Goal: Information Seeking & Learning: Learn about a topic

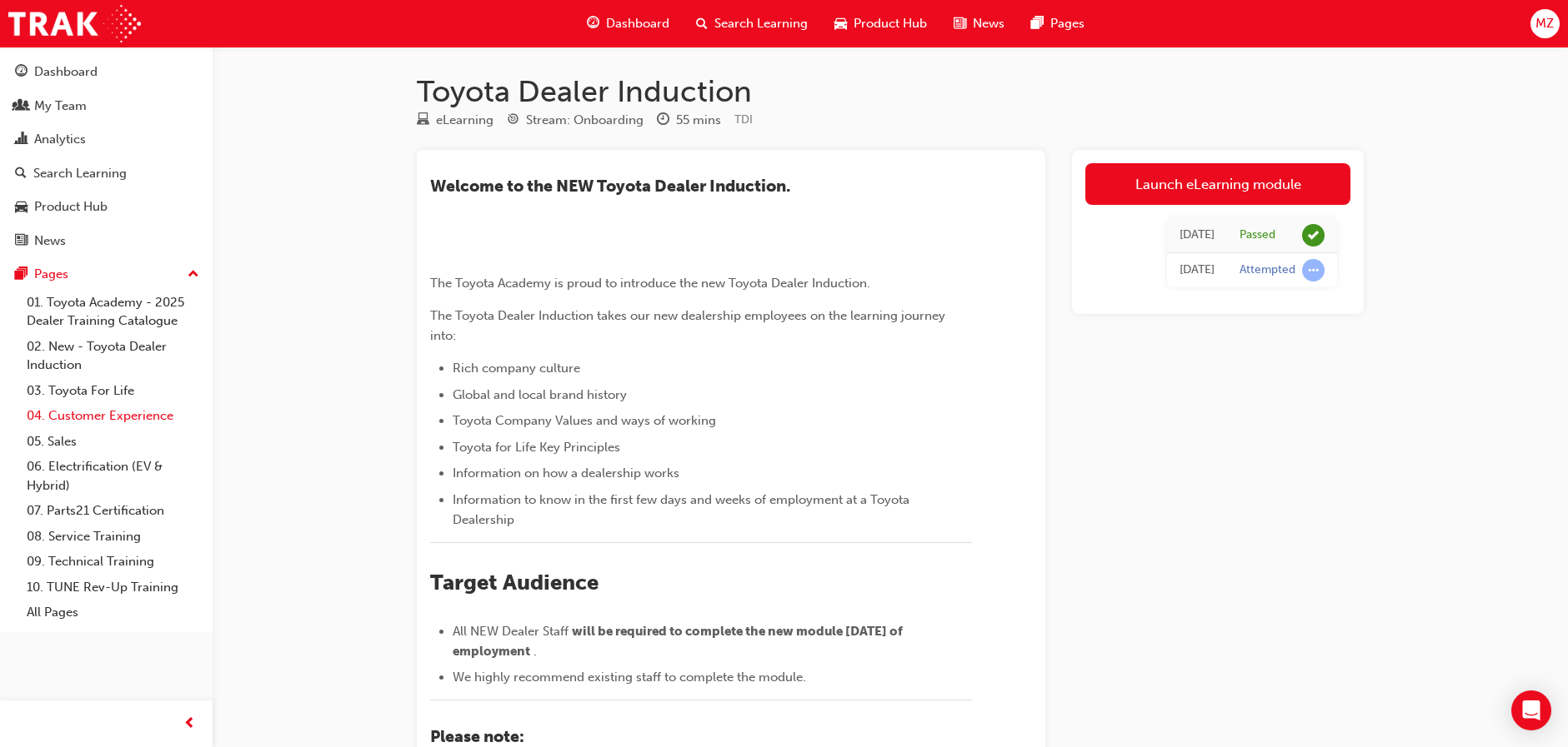
click at [141, 417] on link "04. Customer Experience" at bounding box center [112, 417] width 185 height 26
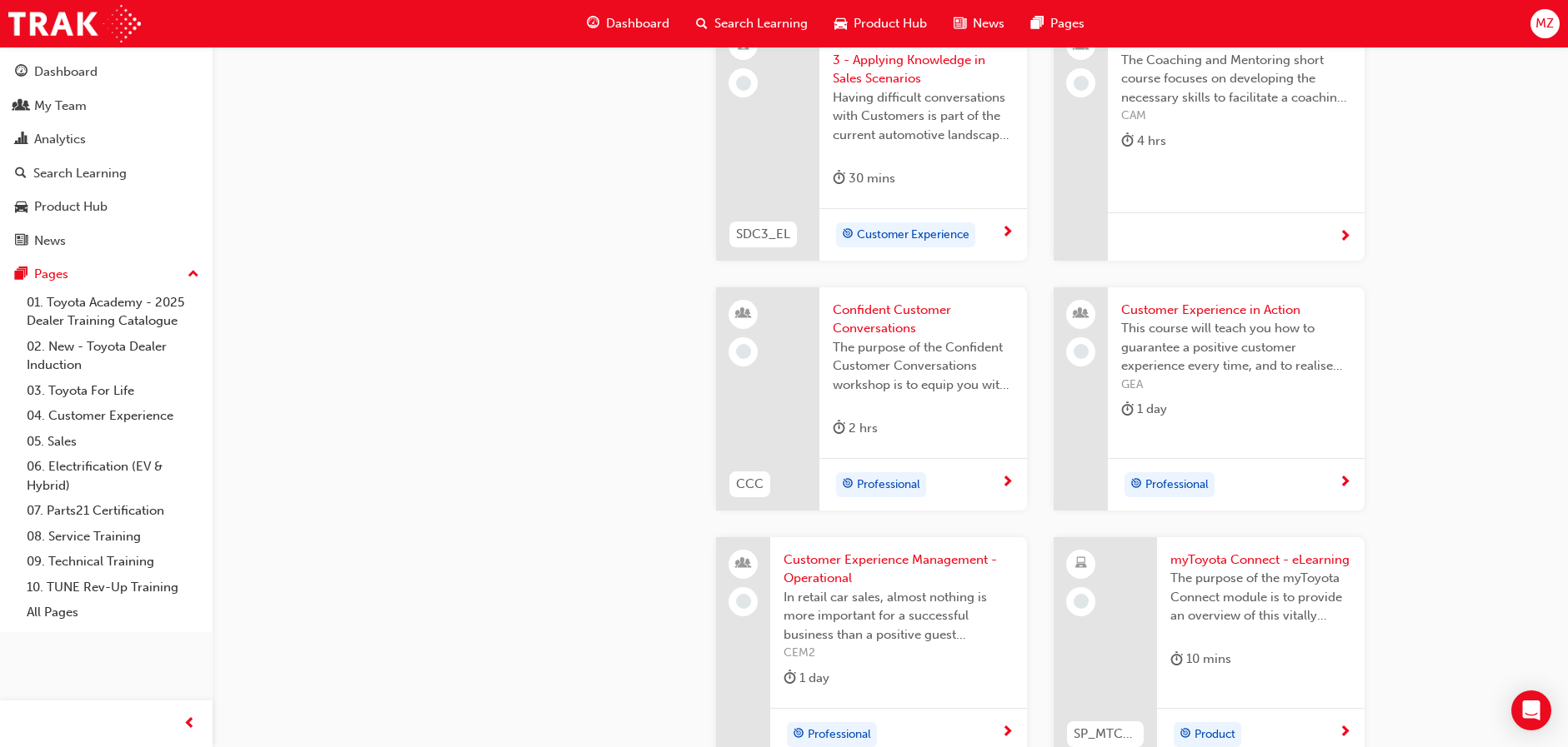
scroll to position [1999, 0]
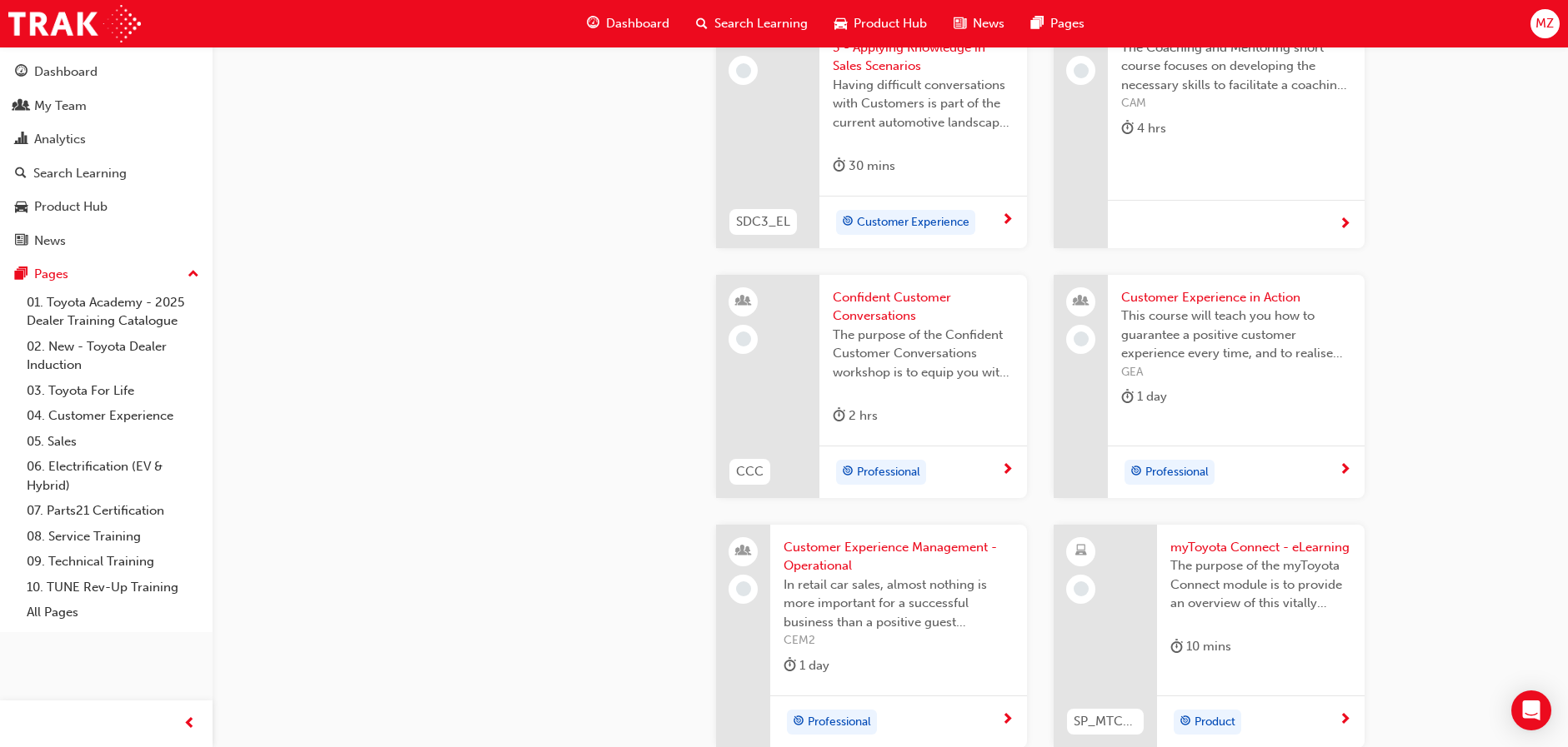
click at [897, 311] on span "Confident Customer Conversations" at bounding box center [923, 307] width 181 height 37
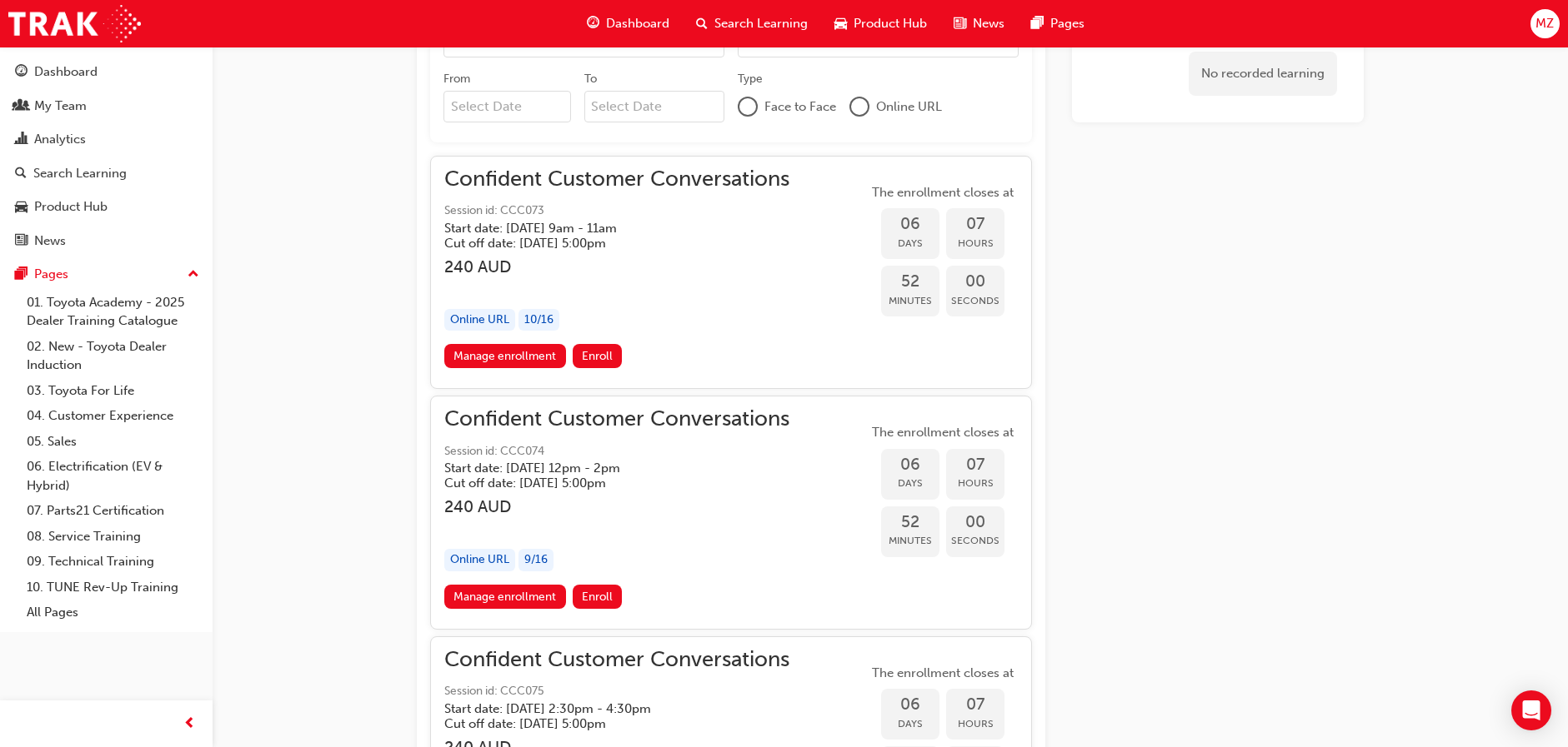
scroll to position [1166, 0]
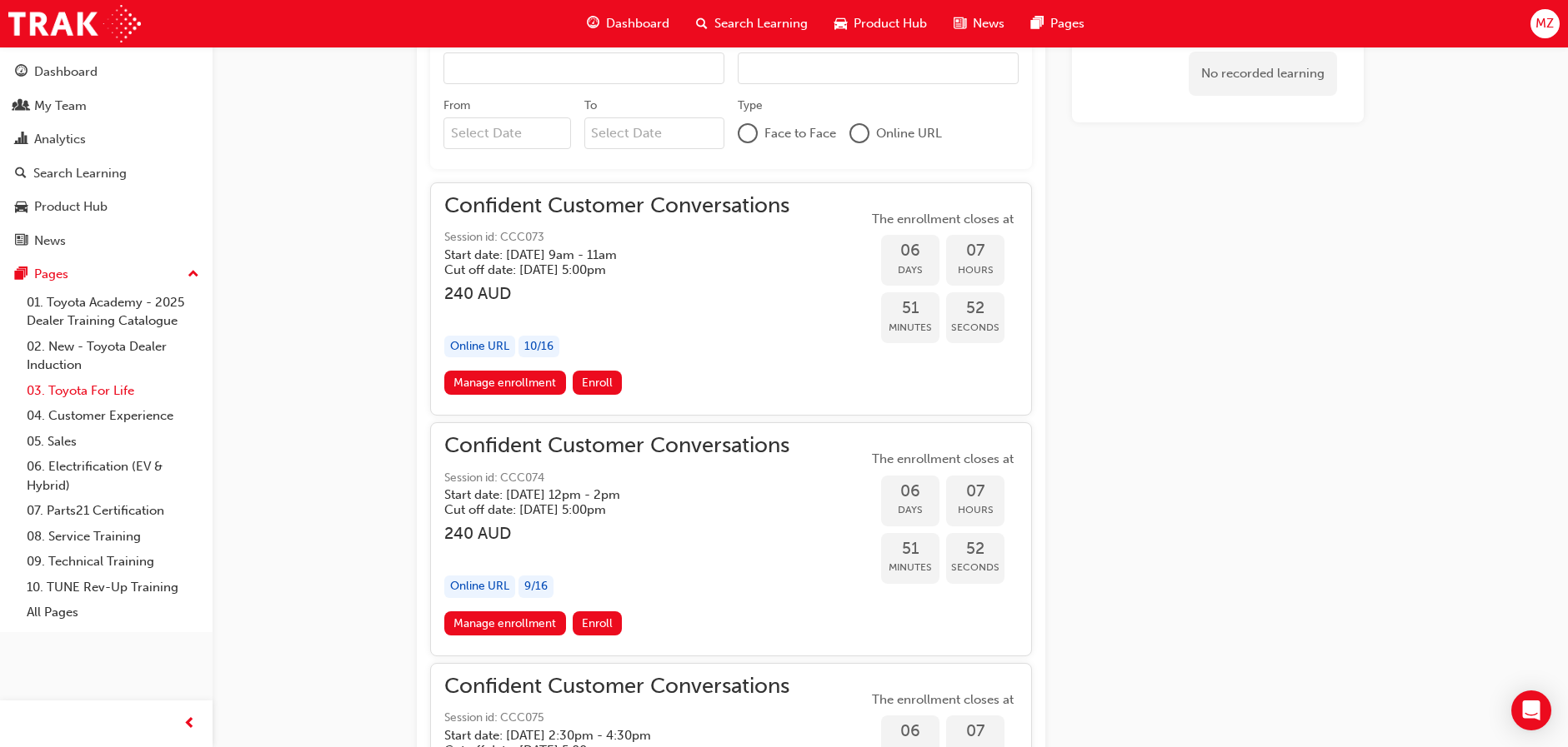
click at [110, 396] on link "03. Toyota For Life" at bounding box center [112, 391] width 185 height 26
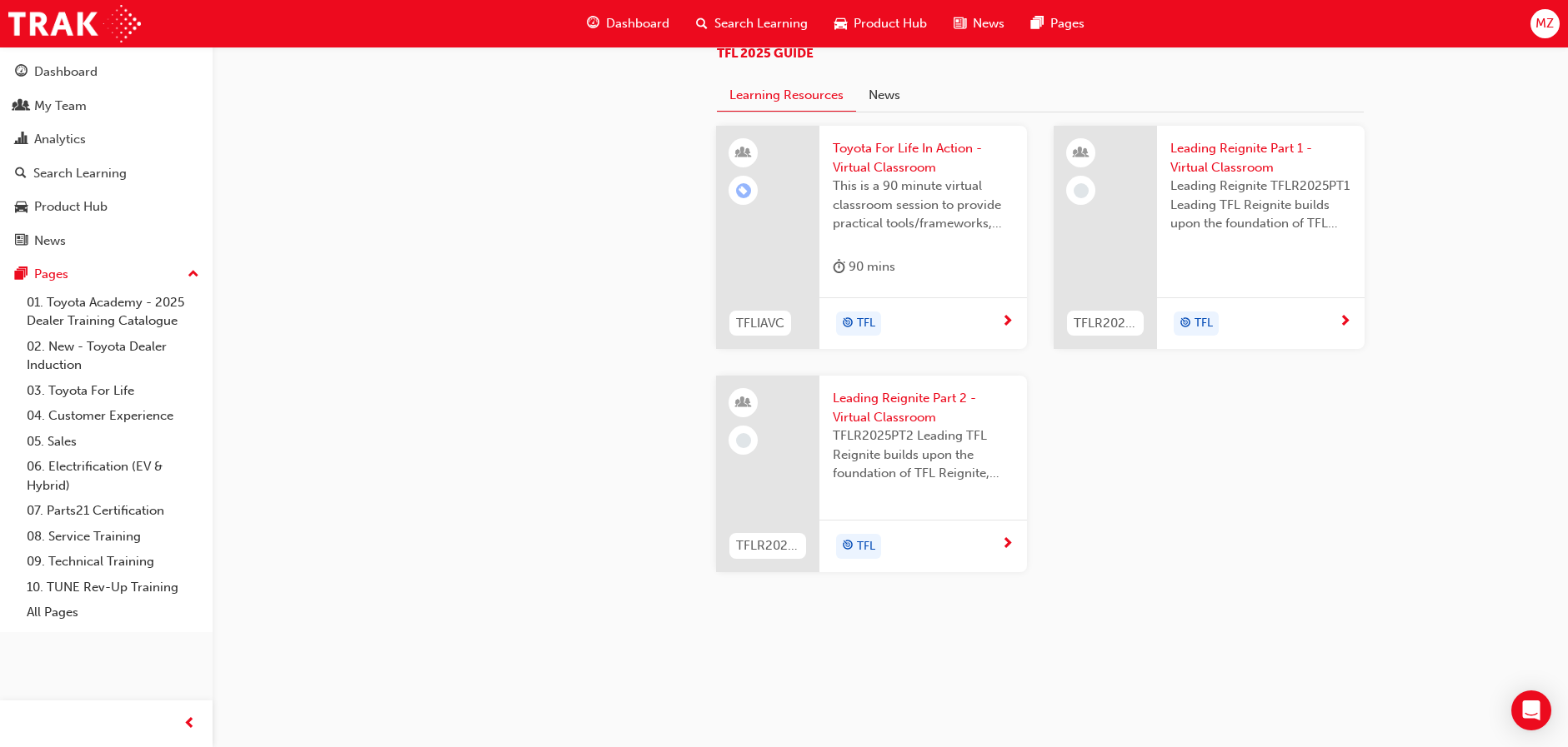
scroll to position [1666, 0]
click at [963, 177] on span "Toyota For Life In Action - Virtual Classroom" at bounding box center [923, 158] width 181 height 37
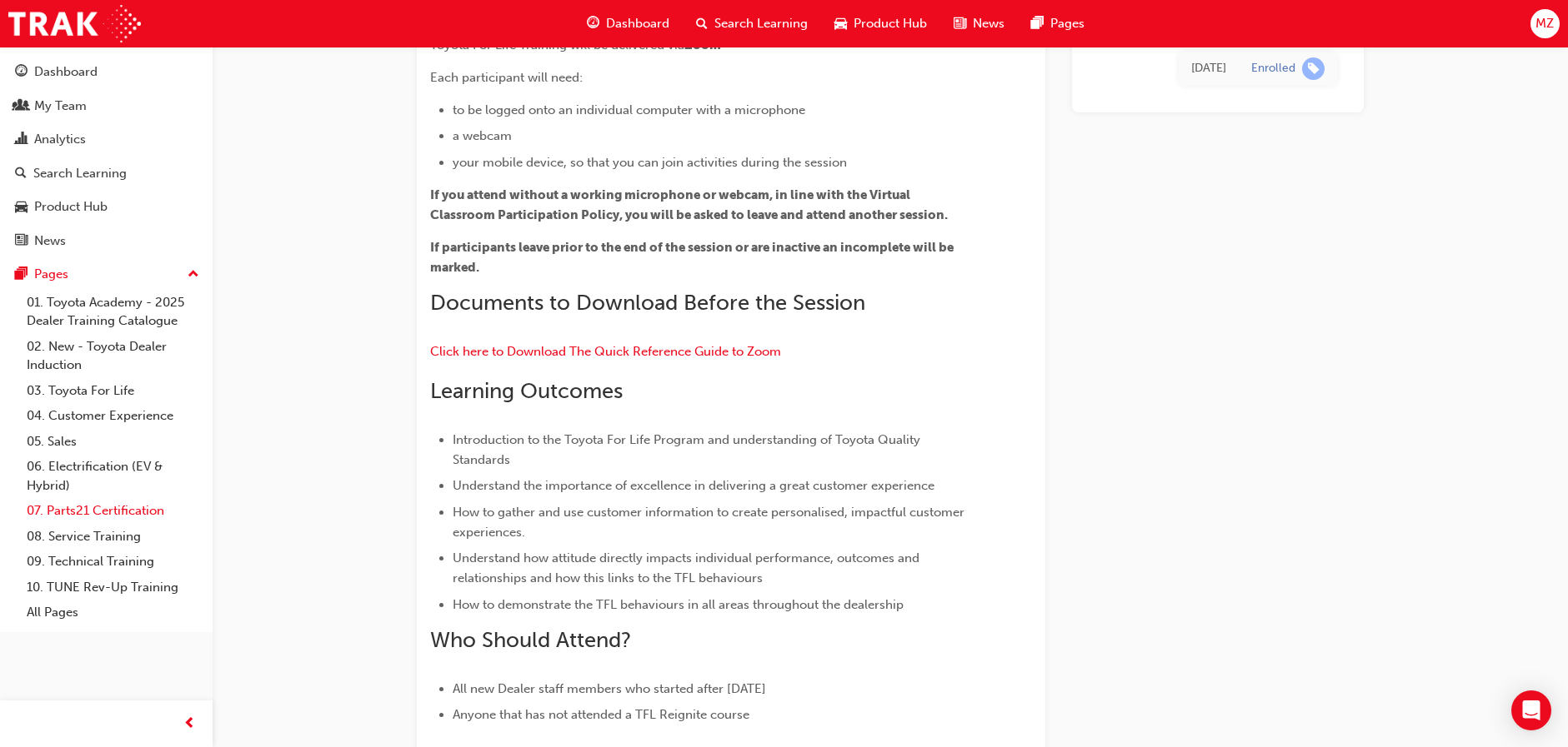
scroll to position [333, 0]
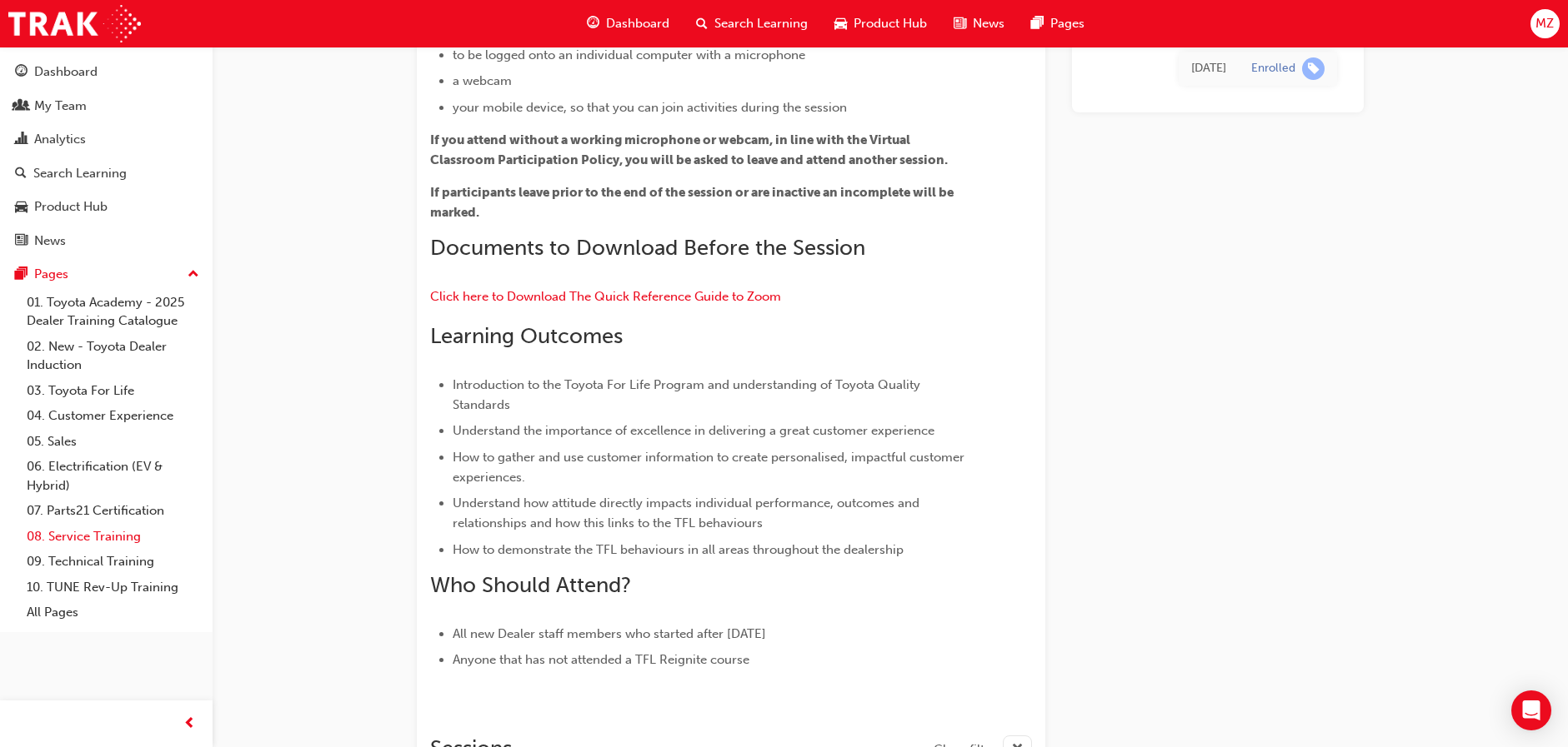
click at [111, 531] on link "08. Service Training" at bounding box center [112, 537] width 185 height 26
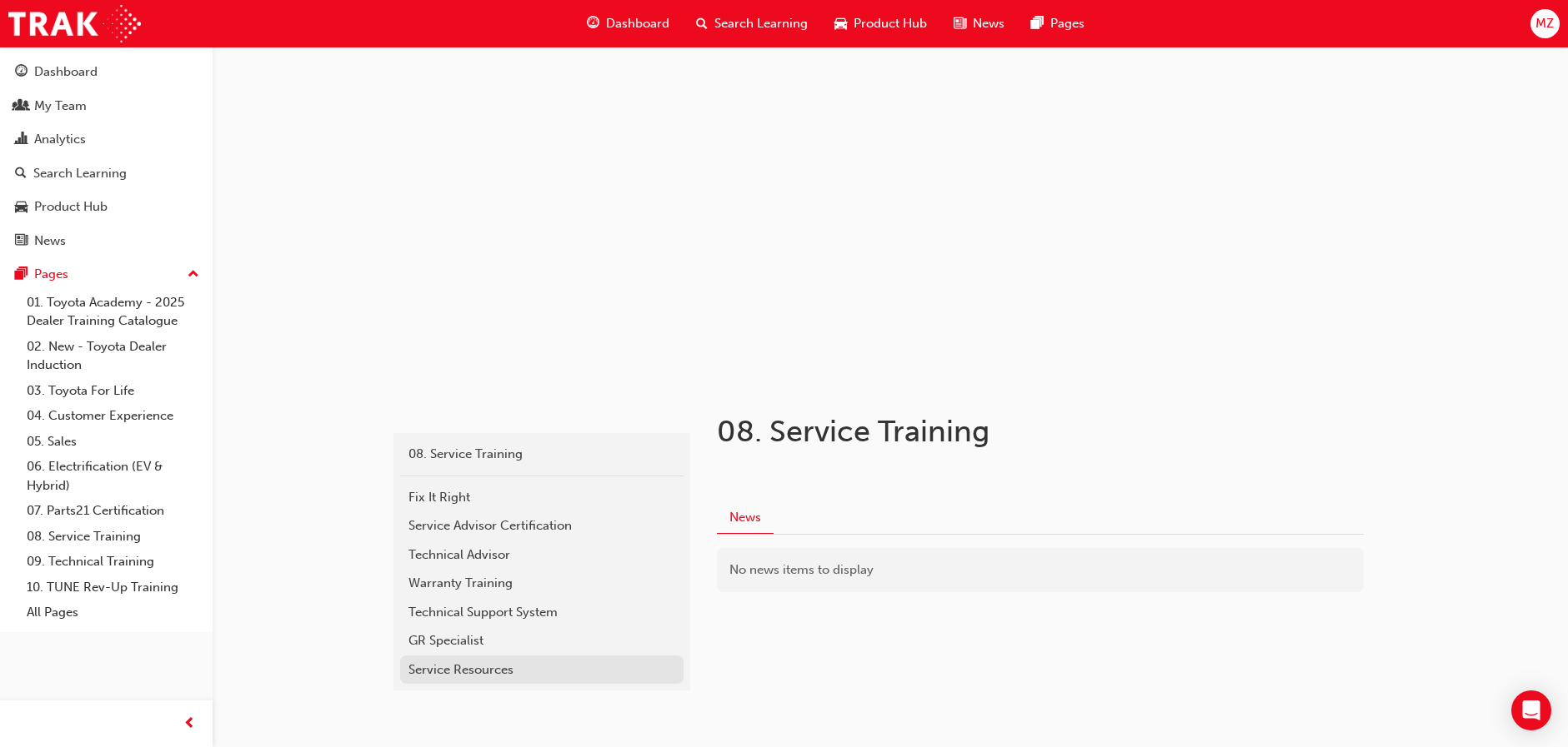
click at [473, 665] on div "Service Resources" at bounding box center [541, 670] width 267 height 19
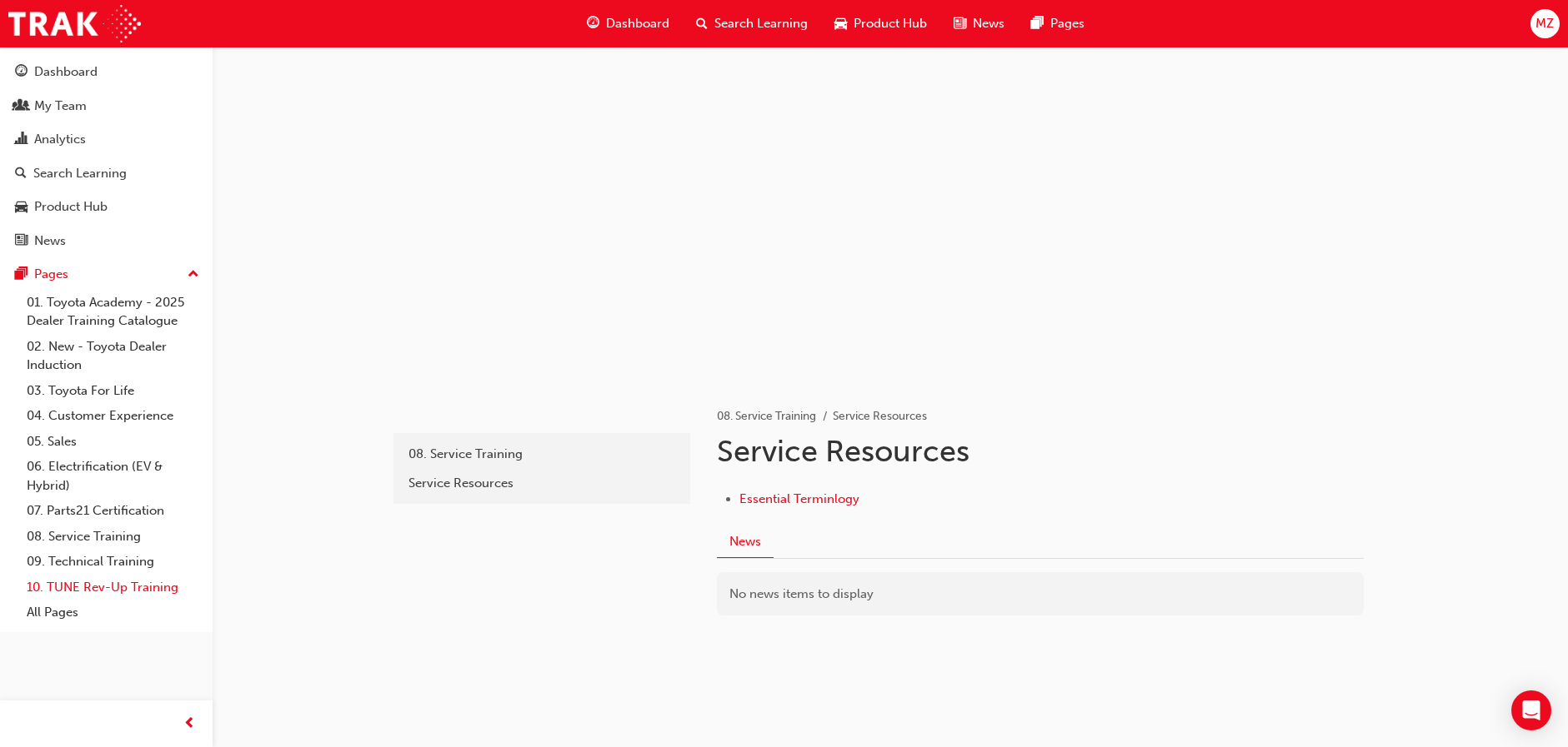
click at [116, 587] on link "10. TUNE Rev-Up Training" at bounding box center [112, 588] width 185 height 26
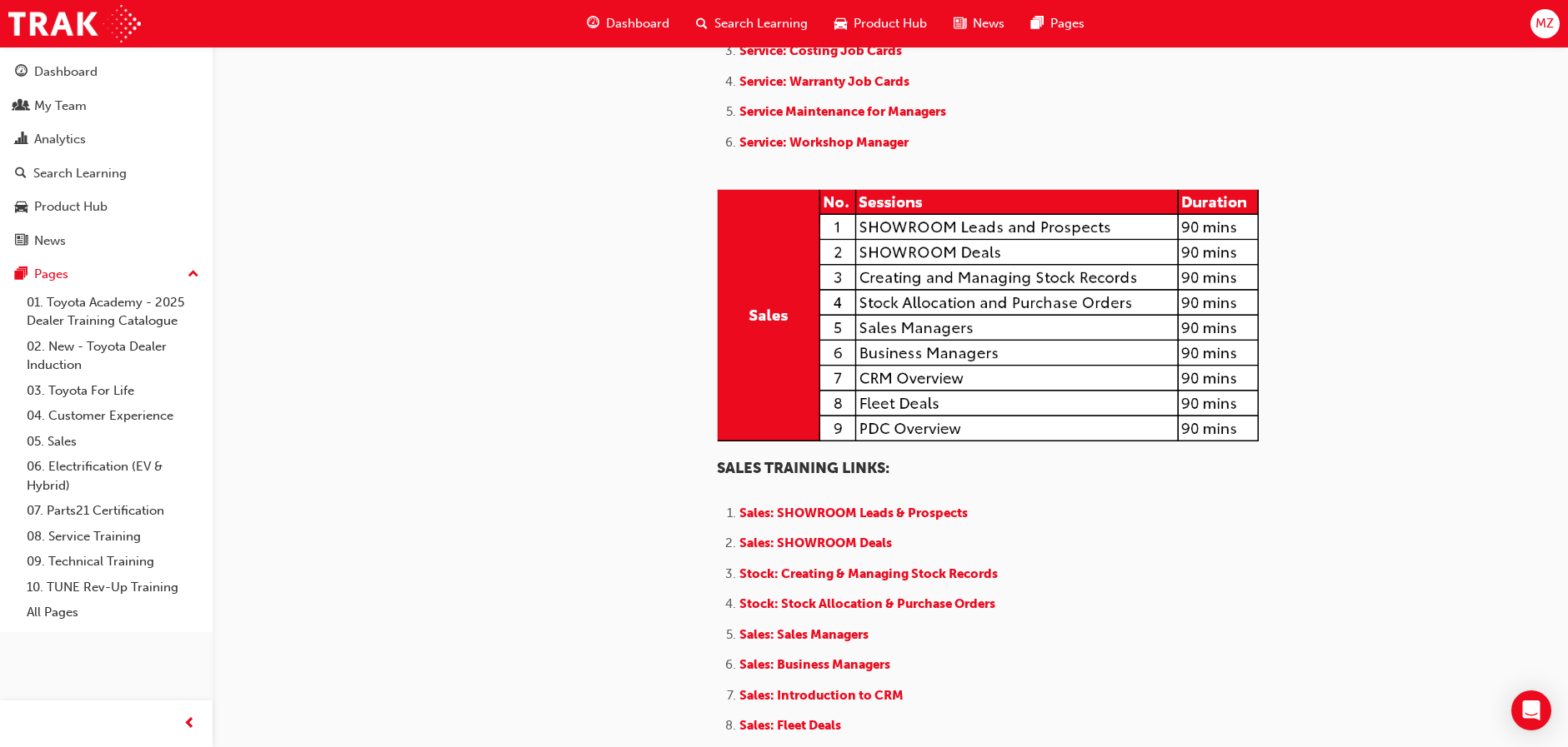
scroll to position [1166, 0]
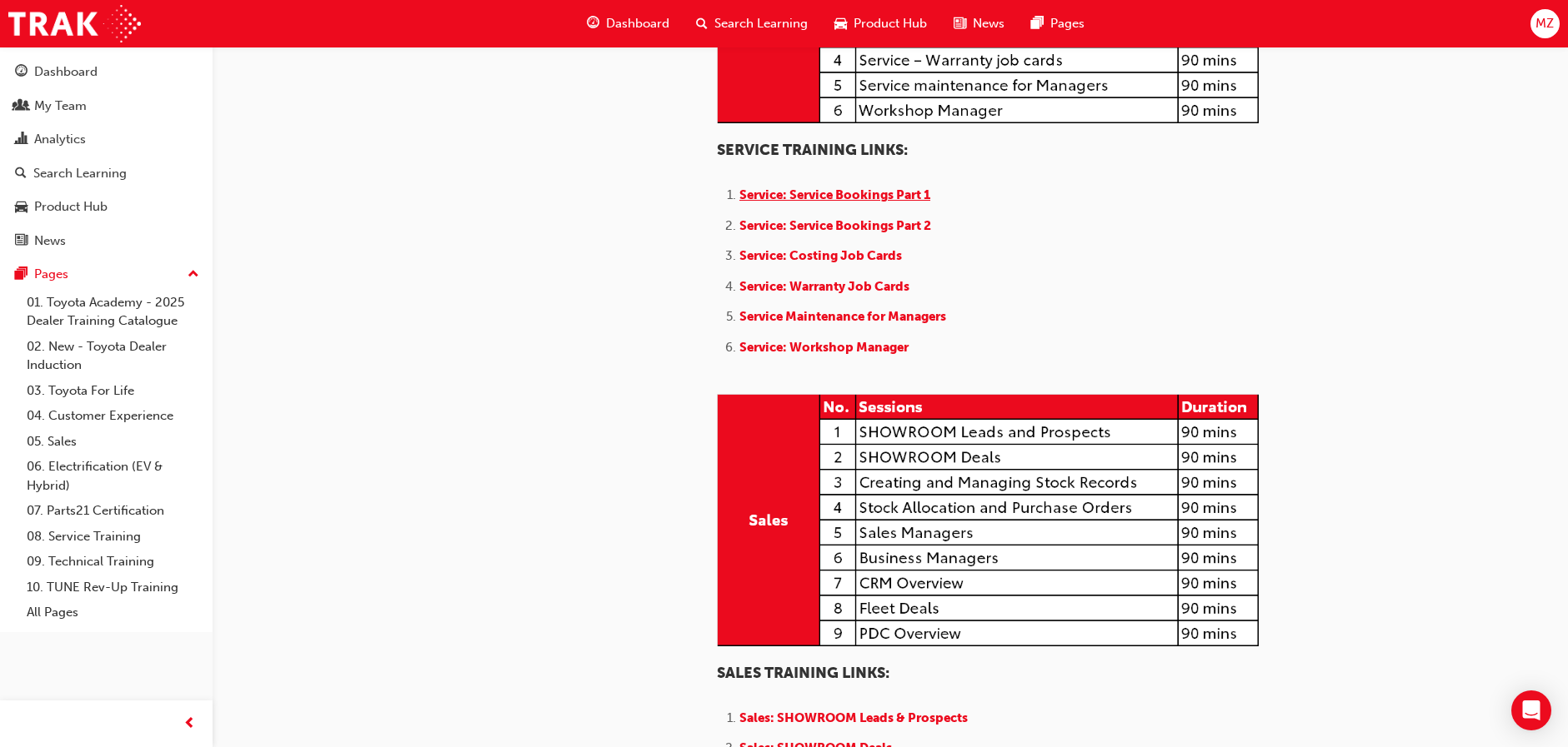
click at [832, 202] on span "Service: Service Bookings Part 1" at bounding box center [835, 195] width 191 height 15
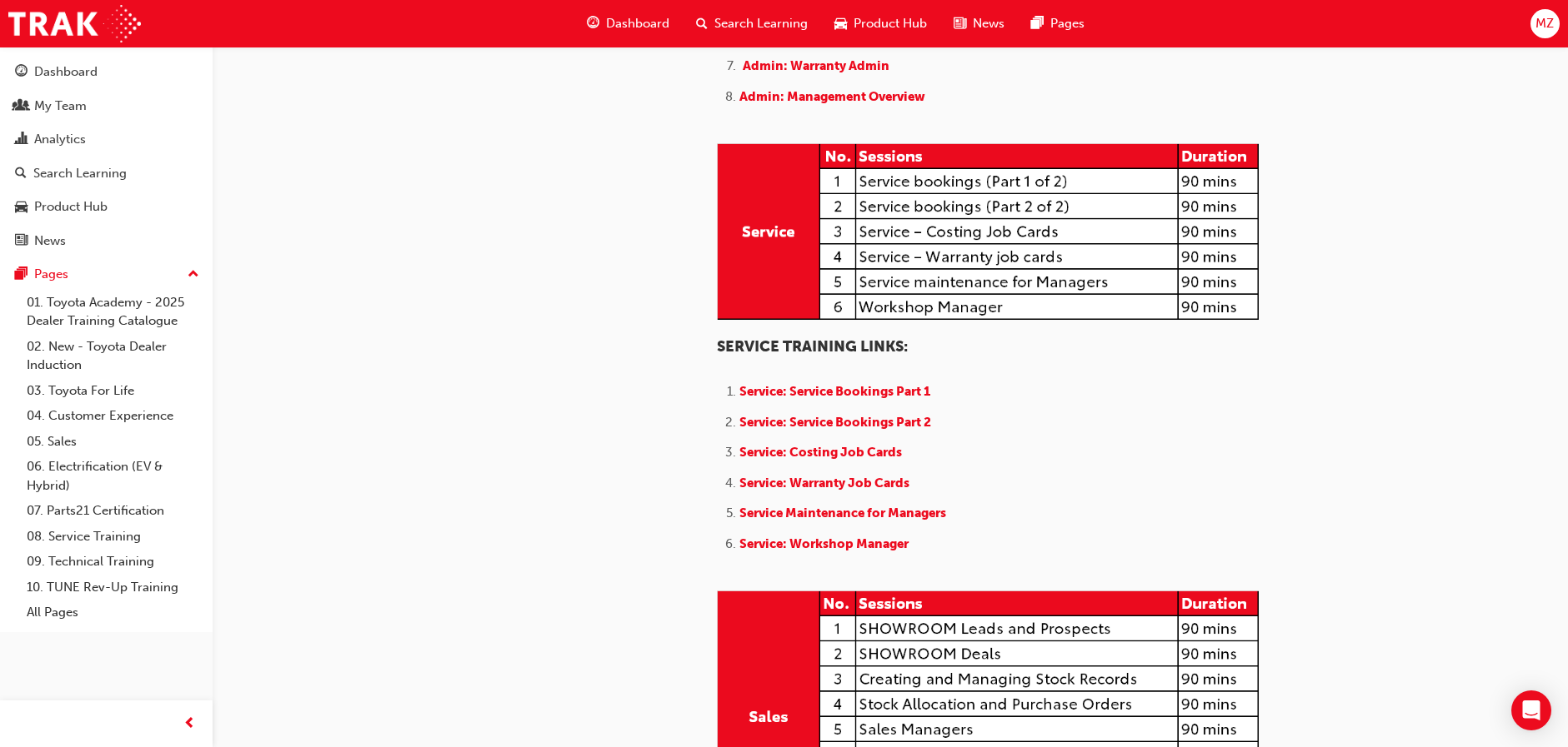
scroll to position [1166, 0]
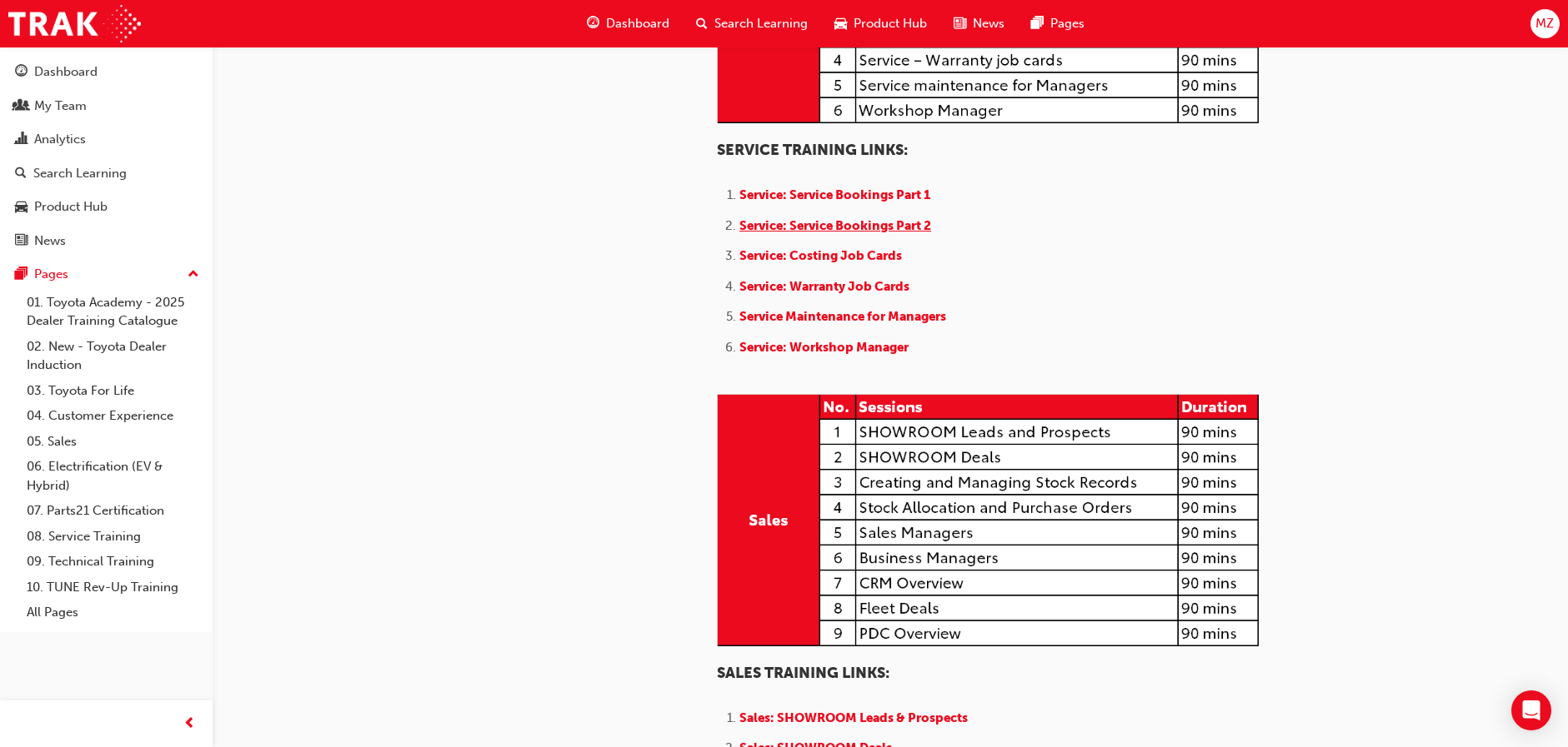
click at [863, 233] on span "Service: Service Bookings Part 2" at bounding box center [835, 226] width 192 height 15
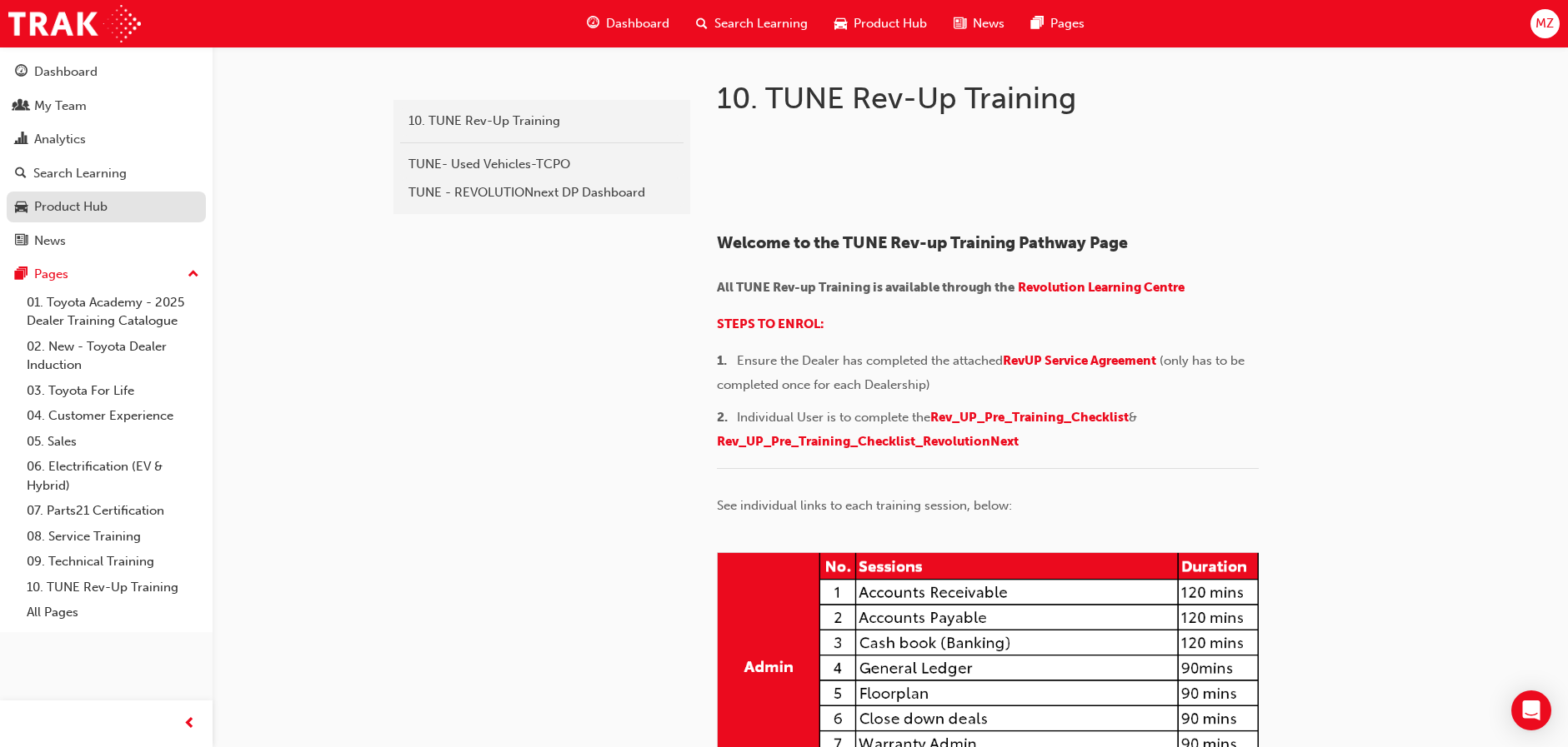
click at [102, 207] on div "Product Hub" at bounding box center [70, 207] width 73 height 19
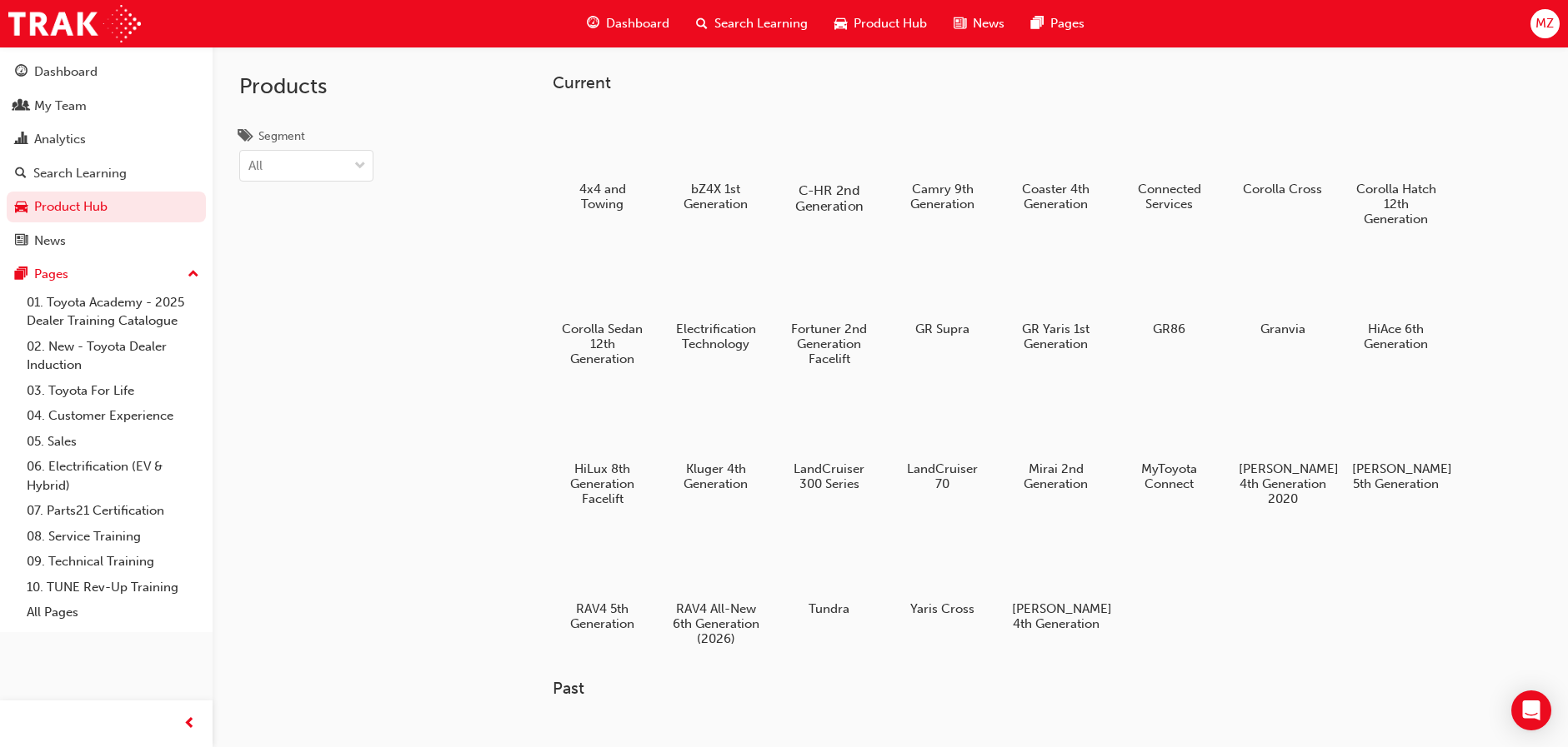
click at [813, 140] on div at bounding box center [829, 142] width 93 height 66
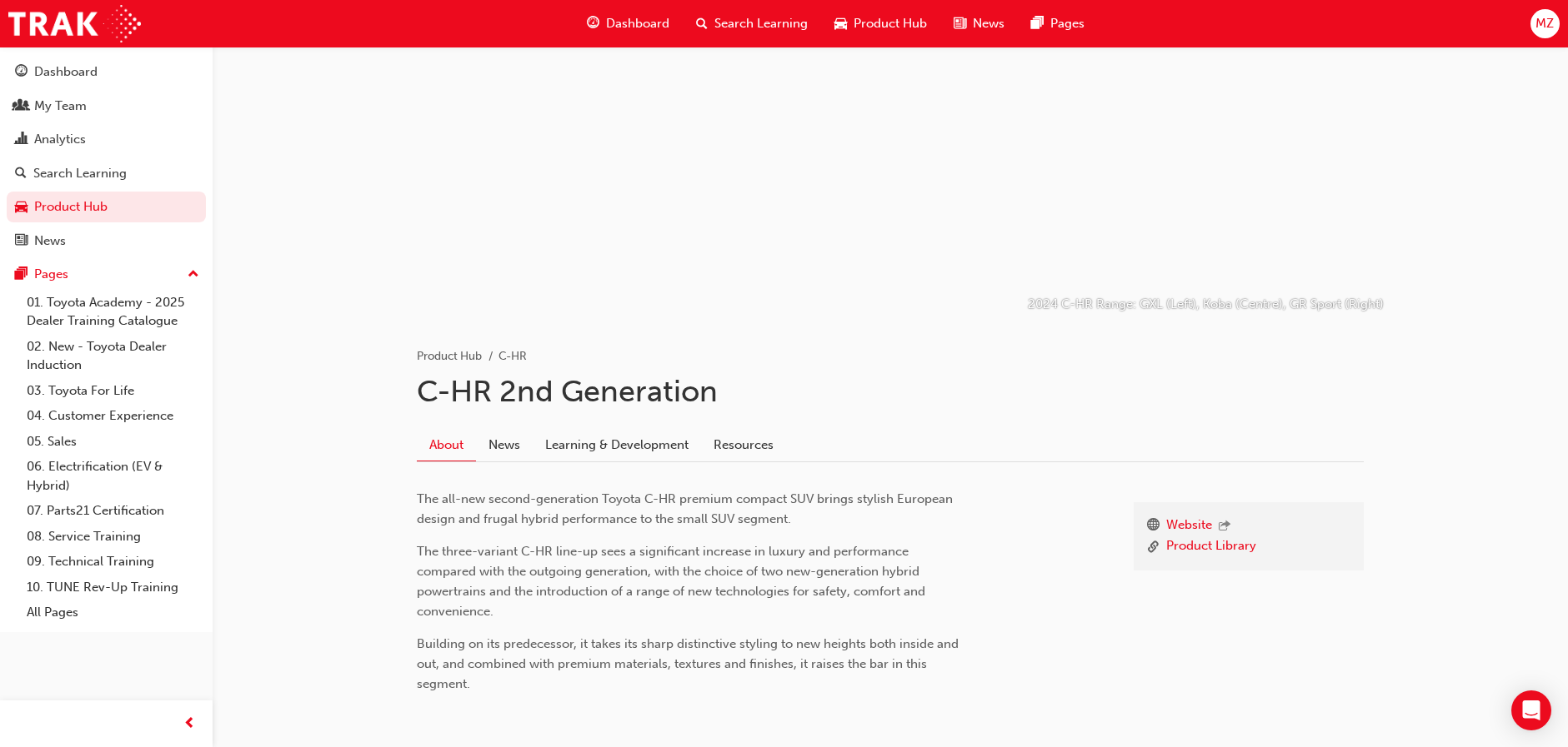
scroll to position [140, 0]
